Goal: Task Accomplishment & Management: Manage account settings

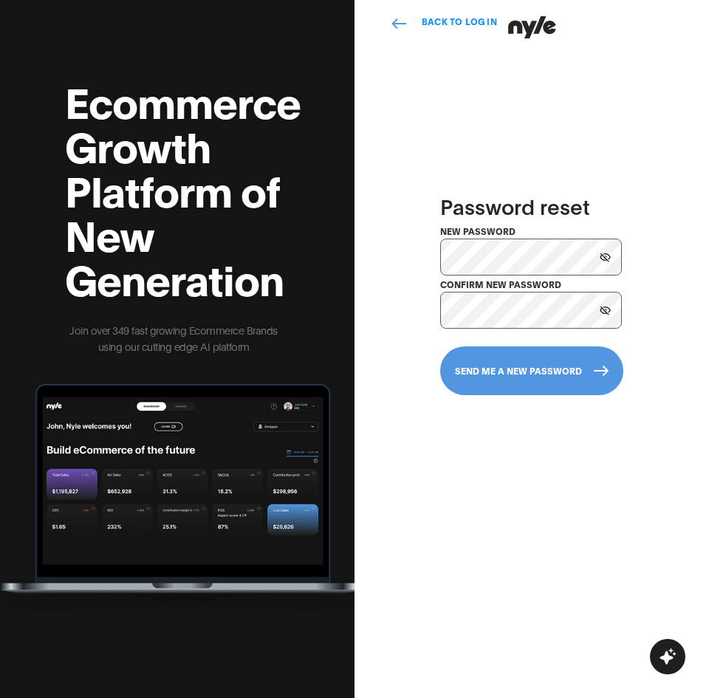
click at [604, 258] on icon at bounding box center [604, 256] width 11 height 9
click at [603, 304] on button at bounding box center [605, 310] width 22 height 22
click at [555, 376] on button "send me a new password" at bounding box center [531, 370] width 183 height 49
